Goal: Task Accomplishment & Management: Manage account settings

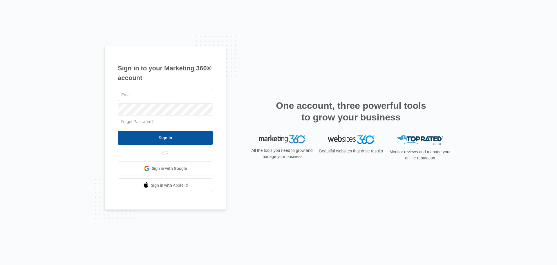
type input "[EMAIL_ADDRESS][DOMAIN_NAME]"
click at [177, 140] on input "Sign In" at bounding box center [165, 138] width 95 height 14
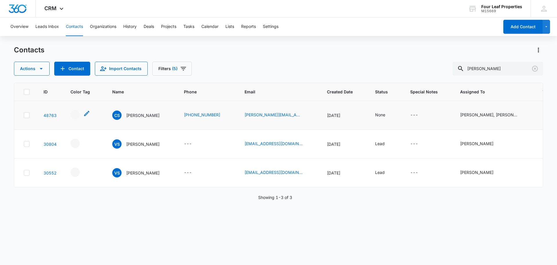
click at [84, 114] on icon "- - Select to Edit Field" at bounding box center [86, 113] width 7 height 7
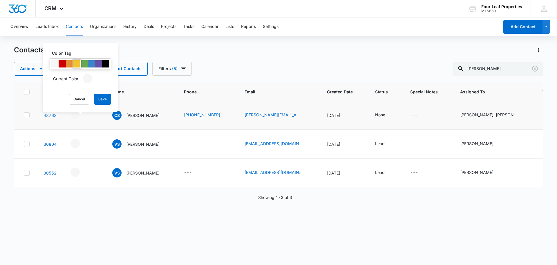
click at [75, 63] on div at bounding box center [76, 63] width 7 height 7
click at [105, 102] on button "Save" at bounding box center [102, 98] width 17 height 11
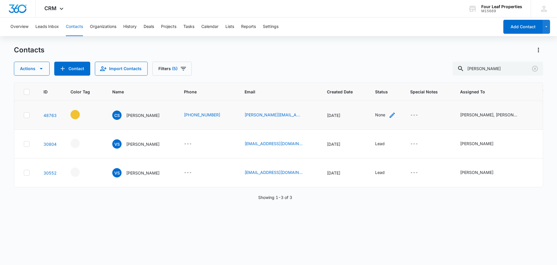
click at [395, 116] on icon "Status - None - Select to Edit Field" at bounding box center [392, 114] width 5 height 5
click at [387, 80] on div at bounding box center [383, 77] width 28 height 7
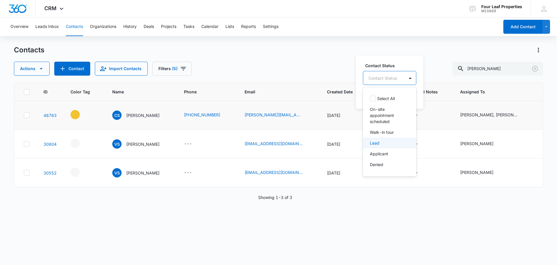
click at [379, 143] on p "Lead" at bounding box center [375, 143] width 10 height 6
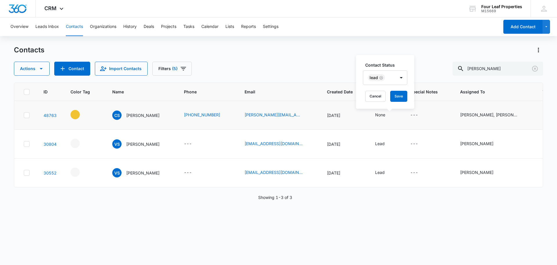
click at [403, 63] on label "Contact Status" at bounding box center [388, 65] width 44 height 6
click at [428, 116] on icon "Special Notes - - Select to Edit Field" at bounding box center [425, 114] width 5 height 5
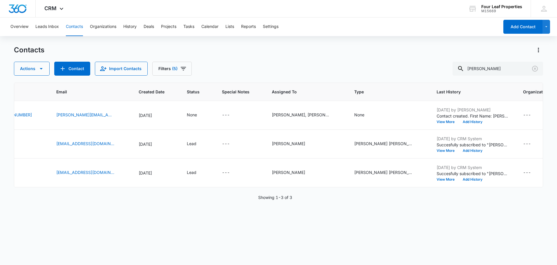
scroll to position [0, 210]
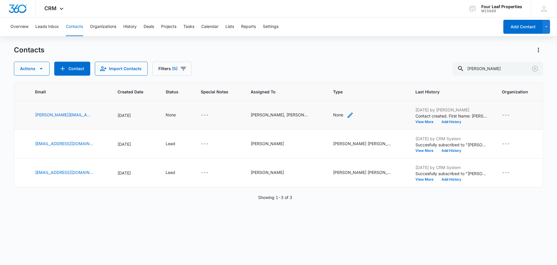
click at [350, 114] on icon "Type - None - Select to Edit Field" at bounding box center [350, 114] width 7 height 7
click at [341, 77] on div at bounding box center [338, 77] width 26 height 7
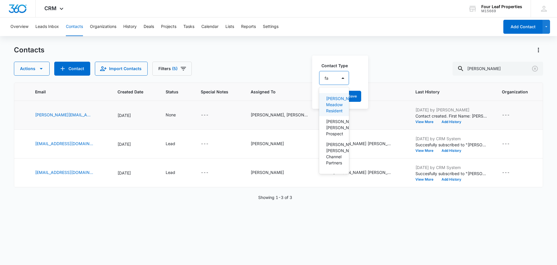
type input "fan"
click at [333, 134] on p "Fannin Meadows Prospect" at bounding box center [334, 127] width 17 height 18
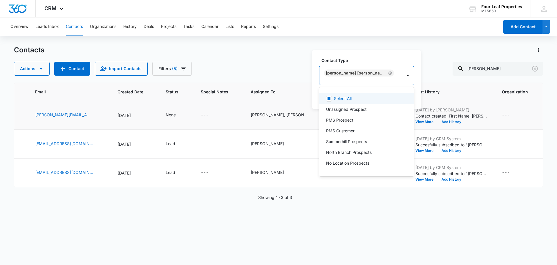
click at [381, 60] on div "Contact Type option Fannin Meadows Prospect, selected. 30 results available. Us…" at bounding box center [366, 79] width 109 height 58
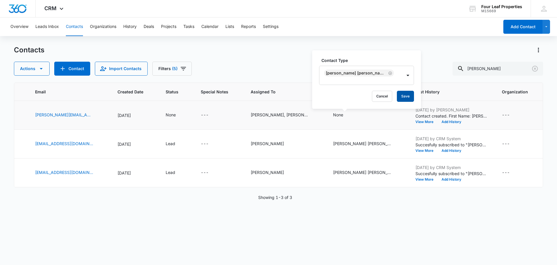
click at [397, 98] on button "Save" at bounding box center [405, 96] width 17 height 11
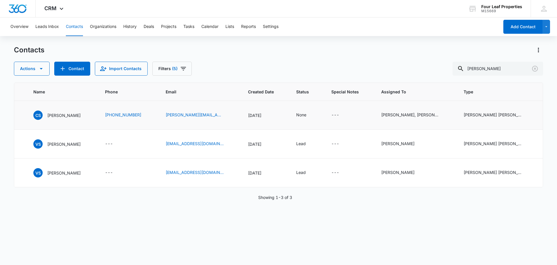
scroll to position [0, 72]
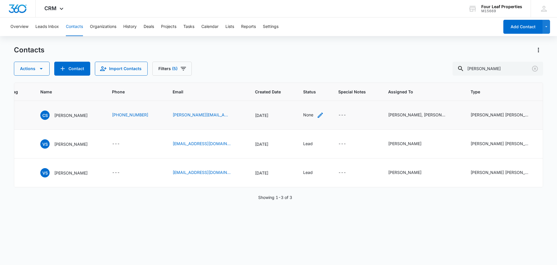
click at [314, 112] on div "None" at bounding box center [308, 114] width 10 height 6
click at [314, 71] on div "Contact Status" at bounding box center [312, 77] width 41 height 13
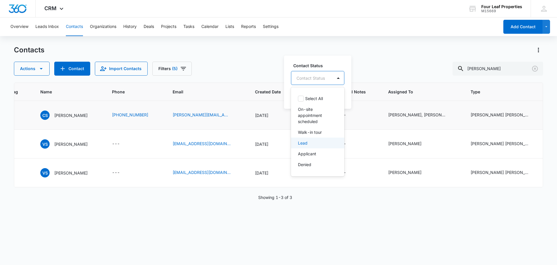
click at [314, 137] on div "Lead" at bounding box center [317, 142] width 53 height 11
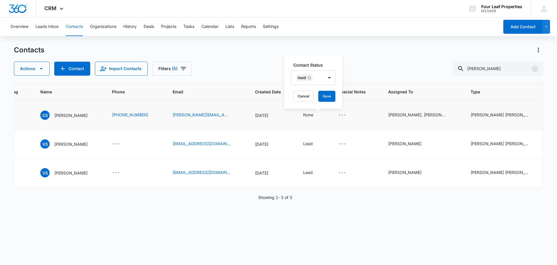
click at [330, 57] on div "Contact Status Lead Cancel Save" at bounding box center [313, 82] width 58 height 54
click at [326, 92] on button "Save" at bounding box center [327, 96] width 17 height 11
click at [357, 114] on icon "Special Notes - - Select to Edit Field" at bounding box center [353, 114] width 7 height 7
click at [352, 116] on div "---" at bounding box center [348, 114] width 18 height 7
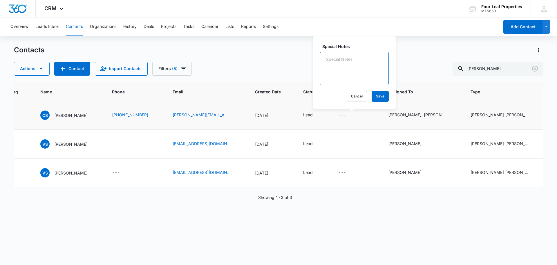
click at [340, 70] on textarea "Special Notes" at bounding box center [354, 68] width 69 height 33
type textarea "8/12 called LVM. ER"
click at [372, 92] on button "Save" at bounding box center [380, 96] width 17 height 11
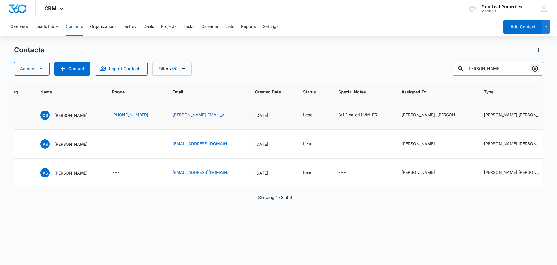
click at [534, 69] on icon "Clear" at bounding box center [535, 68] width 7 height 7
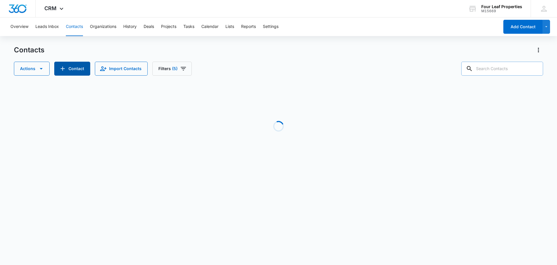
click at [70, 69] on button "Contact" at bounding box center [72, 69] width 36 height 14
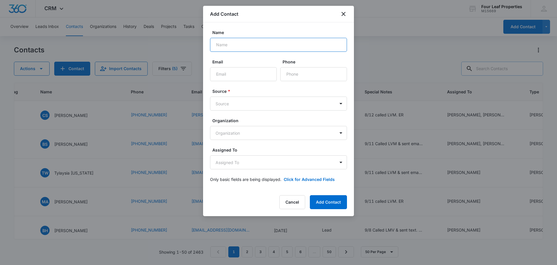
click at [254, 41] on input "Name" at bounding box center [278, 45] width 137 height 14
paste input "Chelsea Elston"
type input "Chelsea Elston"
click at [219, 73] on input "Email" at bounding box center [243, 74] width 67 height 14
paste input "nicolelston@icloud.com"
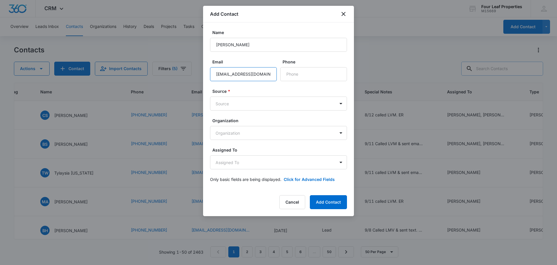
type input "nicolelston@icloud.com"
click at [294, 72] on input "Phone" at bounding box center [313, 74] width 67 height 14
paste input "(903) 352-4332"
type input "(903) 352-4332"
click at [227, 106] on body "CRM Apps Reputation Websites Forms CRM Email Social Shop Payments POS Content A…" at bounding box center [278, 132] width 557 height 265
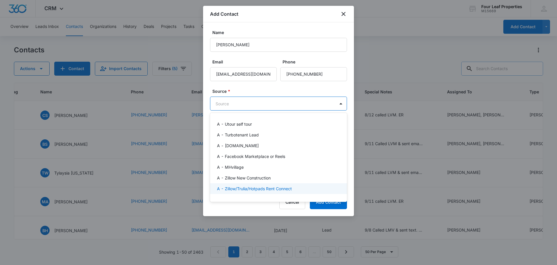
click at [267, 191] on p "A - Zillow/Trulia/Hotpads Rent Connect" at bounding box center [254, 188] width 75 height 6
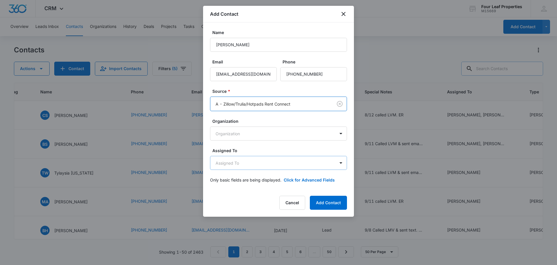
click at [240, 165] on body "CRM Apps Reputation Websites Forms CRM Email Social Shop Payments POS Content A…" at bounding box center [278, 132] width 557 height 265
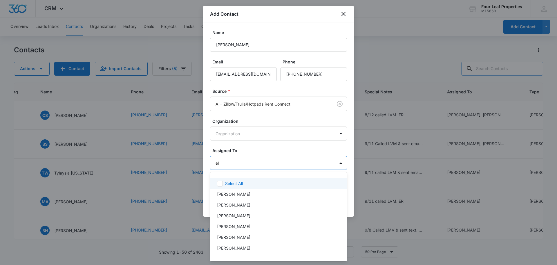
type input "ele"
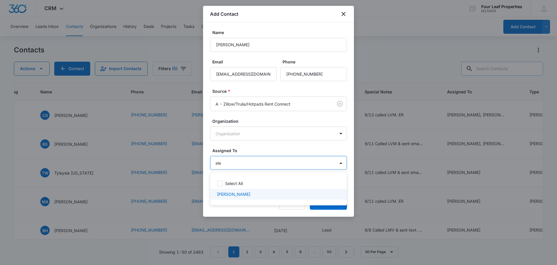
click at [226, 195] on p "Eleida Romero" at bounding box center [233, 194] width 33 height 6
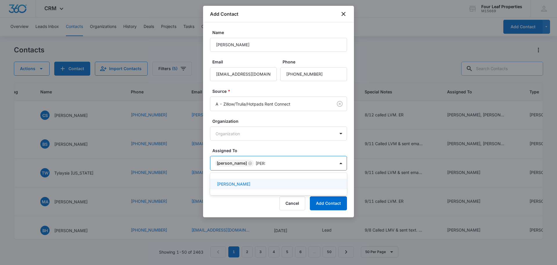
type input "Alexa"
click at [234, 182] on p "Alexa Chavez" at bounding box center [233, 184] width 33 height 6
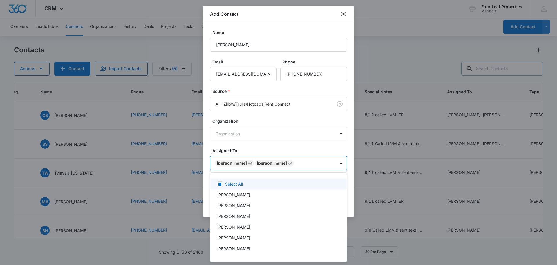
click at [296, 147] on div at bounding box center [278, 132] width 557 height 265
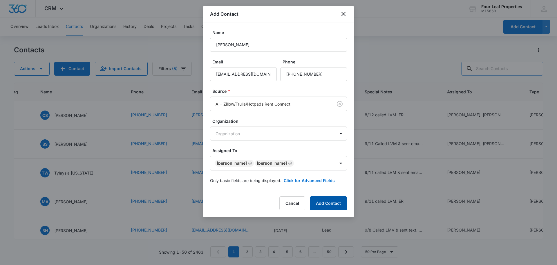
click at [330, 202] on button "Add Contact" at bounding box center [328, 203] width 37 height 14
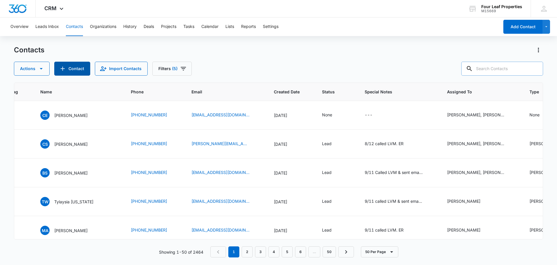
scroll to position [0, 0]
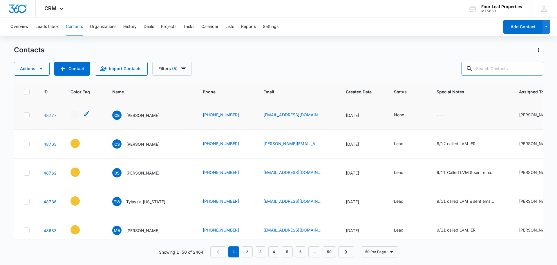
click at [88, 112] on icon "- - Select to Edit Field" at bounding box center [86, 113] width 5 height 5
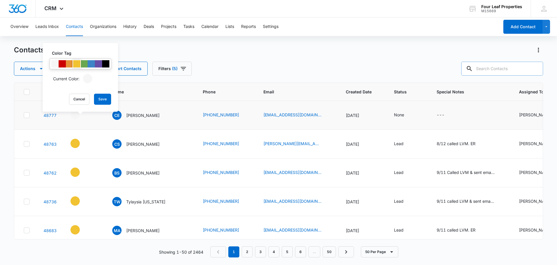
click at [78, 64] on div at bounding box center [76, 63] width 7 height 7
click at [102, 97] on button "Save" at bounding box center [102, 98] width 17 height 11
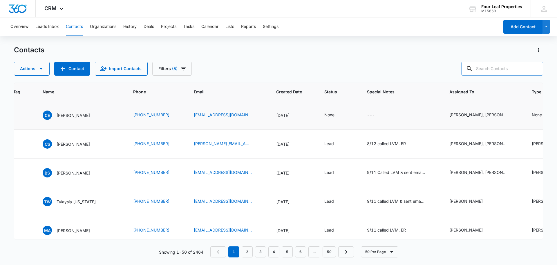
scroll to position [0, 127]
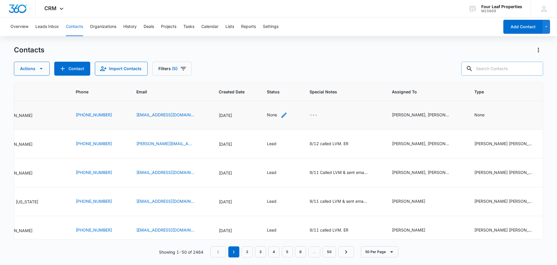
click at [273, 115] on div "None" at bounding box center [277, 114] width 21 height 7
click at [271, 77] on div at bounding box center [266, 77] width 28 height 7
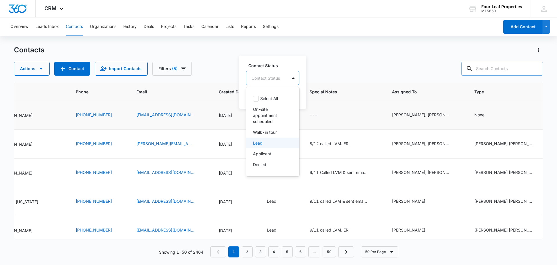
click at [260, 139] on div "Lead" at bounding box center [272, 142] width 53 height 11
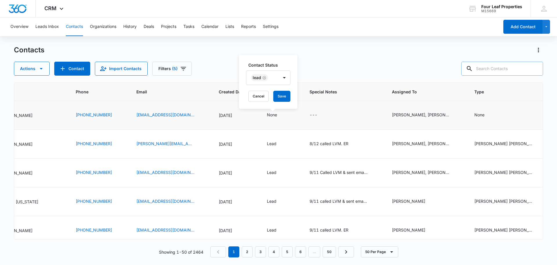
click at [285, 55] on div "Contact Status Lead Cancel Save" at bounding box center [268, 82] width 58 height 54
click at [282, 93] on button "Save" at bounding box center [282, 96] width 17 height 11
click at [314, 112] on div "---" at bounding box center [319, 114] width 18 height 7
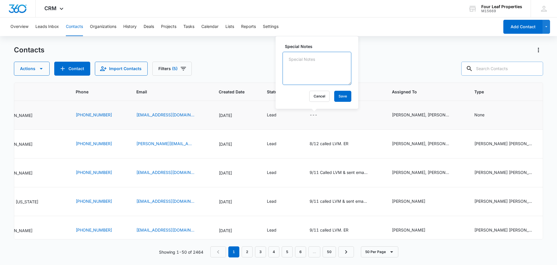
click at [312, 64] on textarea "Special Notes" at bounding box center [317, 68] width 69 height 33
type textarea "8/12 Called LVM. ER"
click at [341, 99] on button "Save" at bounding box center [342, 96] width 17 height 11
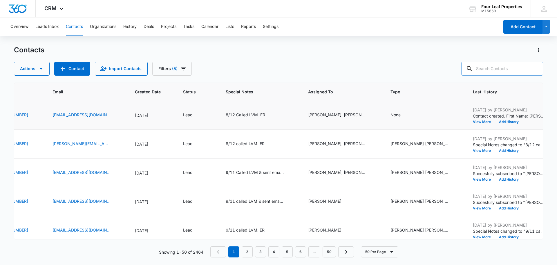
scroll to position [0, 213]
click at [409, 111] on td "None" at bounding box center [423, 115] width 82 height 29
click at [389, 113] on div "None" at bounding box center [393, 114] width 10 height 6
click at [401, 72] on div "Contact Type" at bounding box center [386, 77] width 39 height 13
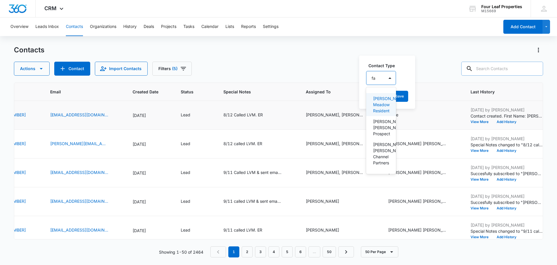
type input "fan"
click at [386, 130] on p "Fannin Meadows Prospect" at bounding box center [381, 127] width 17 height 18
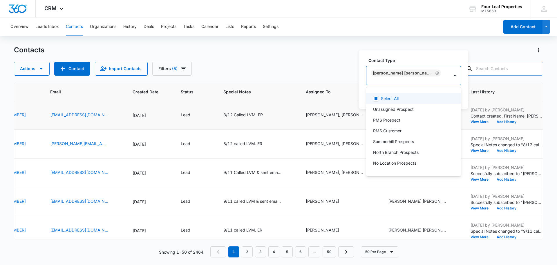
click at [435, 63] on label "Contact Type" at bounding box center [416, 60] width 95 height 6
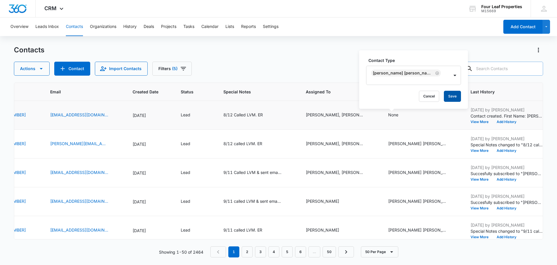
click at [444, 98] on button "Save" at bounding box center [452, 96] width 17 height 11
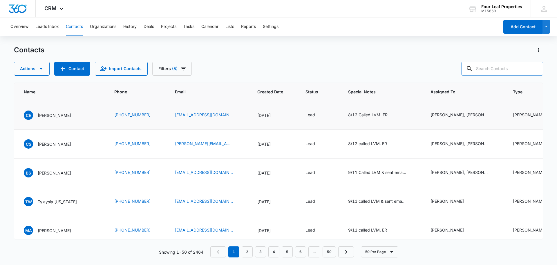
scroll to position [0, 87]
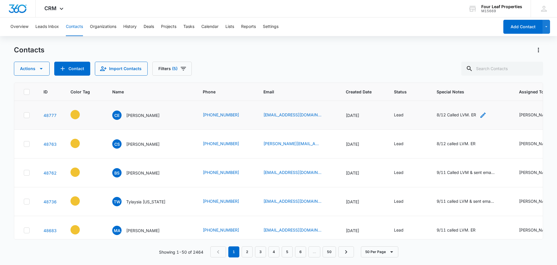
click at [481, 114] on icon "Special Notes - 8/12 Called LVM. ER - Select to Edit Field" at bounding box center [483, 114] width 5 height 5
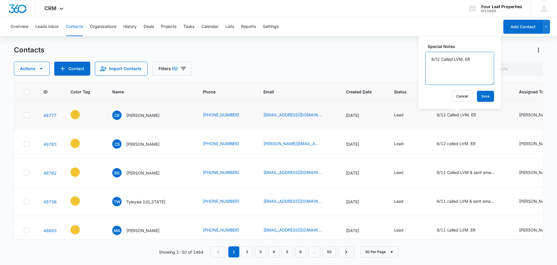
click at [463, 61] on textarea "8/12 Called LVM. ER" at bounding box center [460, 68] width 69 height 33
type textarea "8/12 Called LVM sent email and text. ER"
click at [485, 93] on button "Save" at bounding box center [485, 96] width 17 height 11
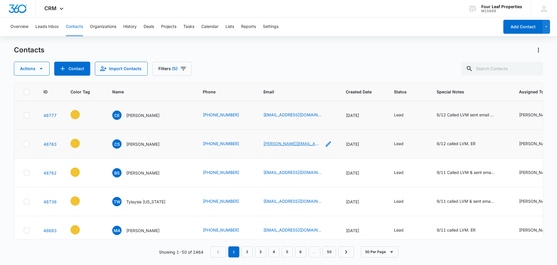
click at [269, 144] on link "chris.sherman.lennox061@gmail.com" at bounding box center [293, 143] width 58 height 6
